Goal: Transaction & Acquisition: Purchase product/service

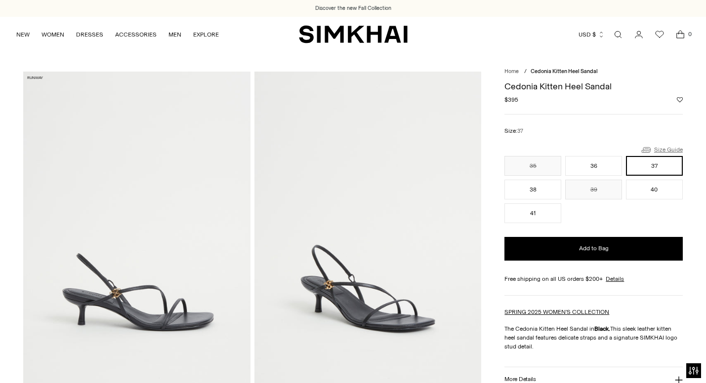
click at [670, 146] on link "Size Guide" at bounding box center [661, 150] width 42 height 12
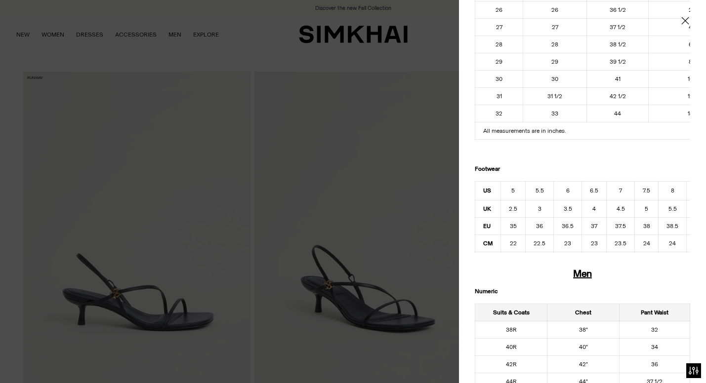
click at [418, 91] on div at bounding box center [353, 191] width 706 height 383
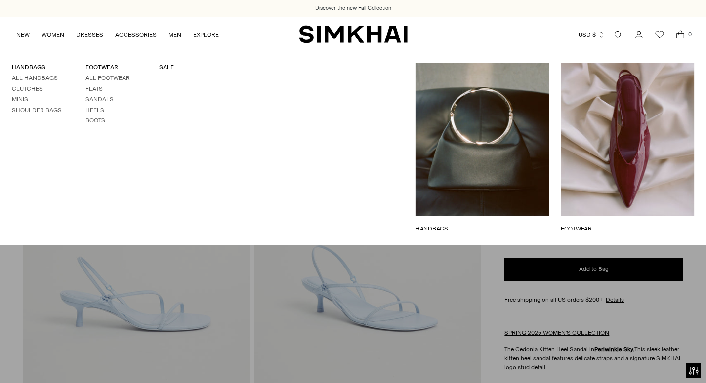
click at [103, 97] on link "Sandals" at bounding box center [99, 99] width 28 height 7
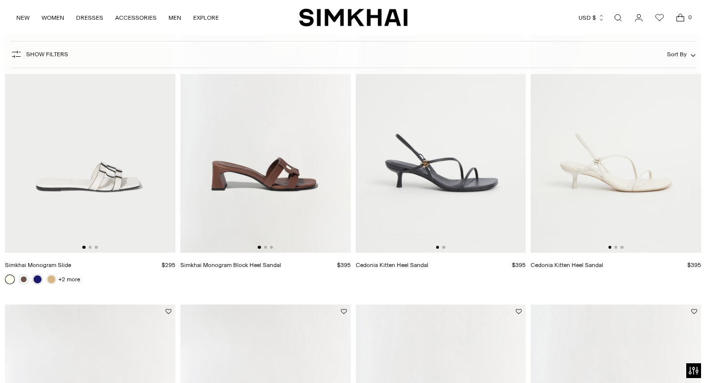
scroll to position [755, 0]
click at [460, 198] on img at bounding box center [441, 124] width 170 height 255
